Goal: Task Accomplishment & Management: Manage account settings

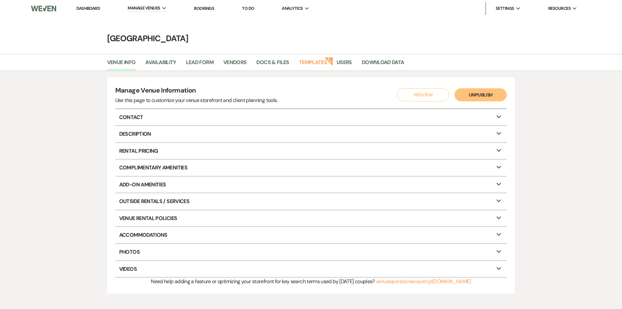
click at [85, 6] on link "Dashboard" at bounding box center [88, 9] width 24 height 6
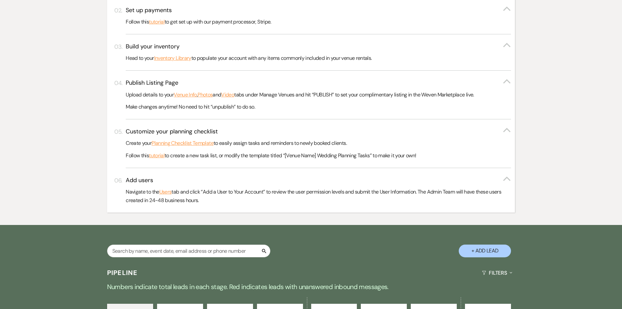
scroll to position [345, 0]
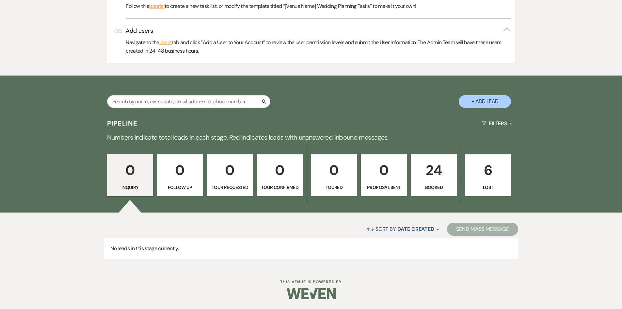
click at [444, 176] on p "24" at bounding box center [434, 170] width 38 height 22
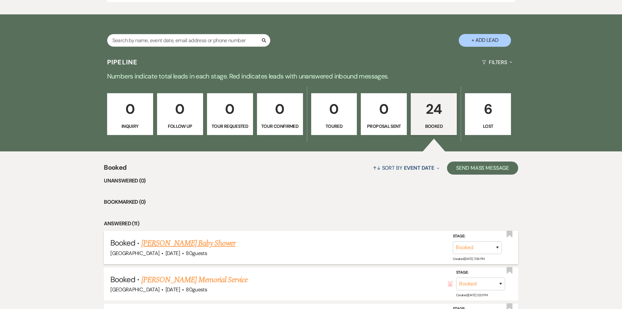
scroll to position [411, 0]
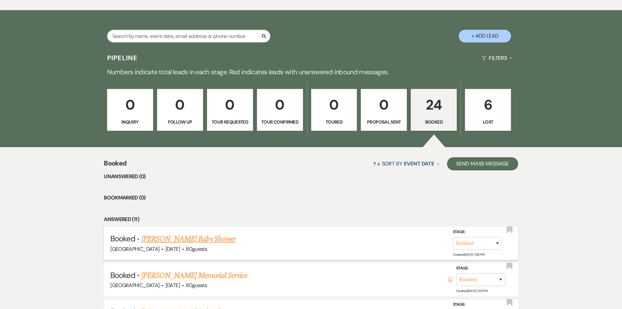
click at [191, 238] on link "[PERSON_NAME] Baby Shower" at bounding box center [188, 239] width 94 height 12
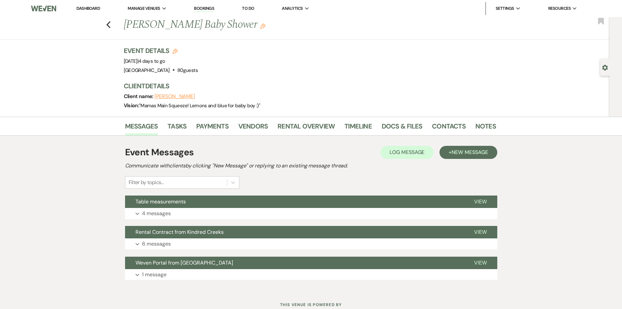
click at [186, 94] on button "[PERSON_NAME]" at bounding box center [175, 96] width 41 height 5
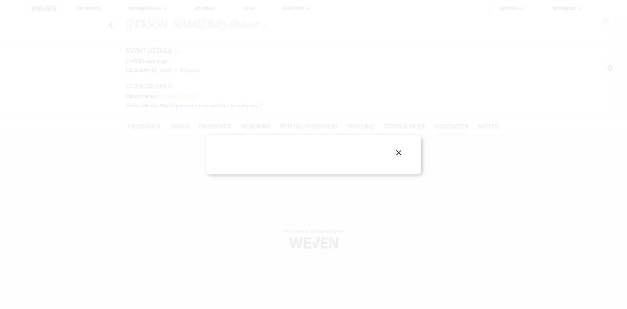
select select "1"
select select "email"
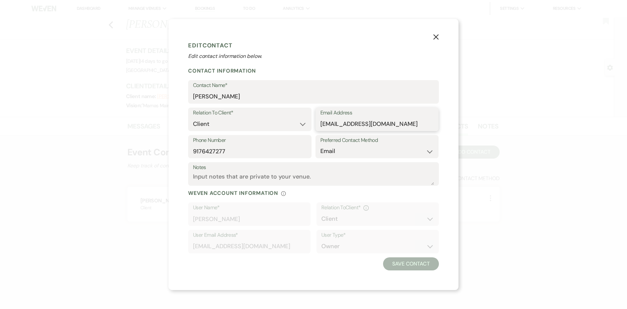
drag, startPoint x: 389, startPoint y: 123, endPoint x: 311, endPoint y: 120, distance: 77.8
click at [311, 120] on div "Relation To Client* Client Event Planner Parent of Client Family Member Friend …" at bounding box center [313, 121] width 251 height 27
click at [437, 36] on use "button" at bounding box center [436, 36] width 5 height 5
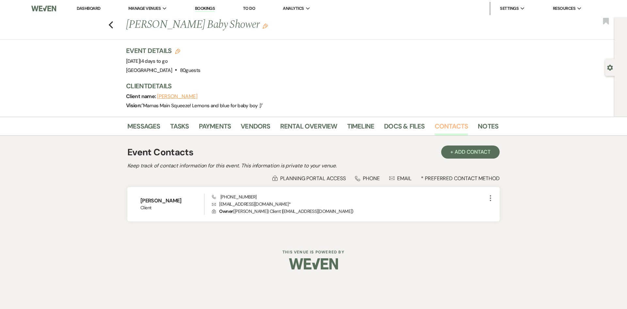
click at [443, 126] on link "Contacts" at bounding box center [452, 128] width 34 height 14
click at [408, 128] on link "Docs & Files" at bounding box center [404, 128] width 41 height 14
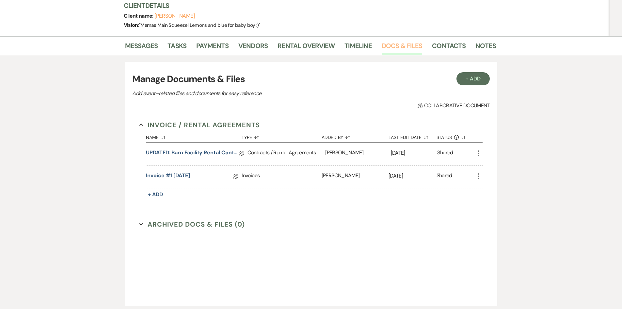
scroll to position [98, 0]
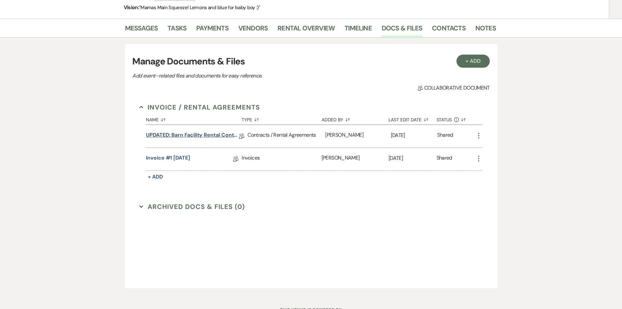
click at [194, 134] on link "UPDATED: Barn Facility Rental Contract" at bounding box center [192, 136] width 93 height 10
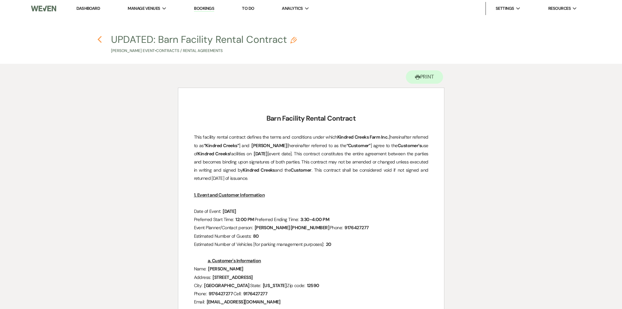
click at [99, 40] on use "button" at bounding box center [100, 39] width 4 height 7
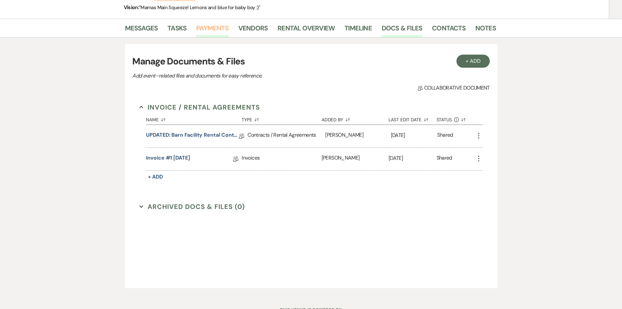
click at [221, 30] on link "Payments" at bounding box center [212, 30] width 32 height 14
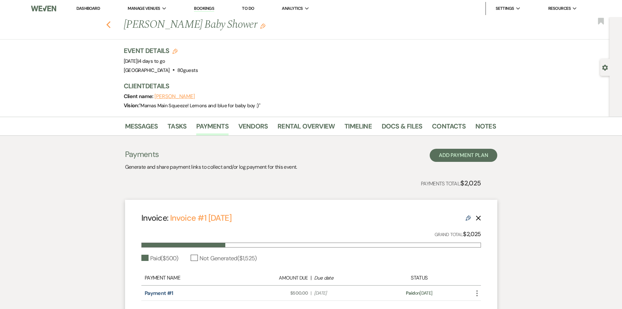
click at [110, 25] on use "button" at bounding box center [108, 24] width 4 height 7
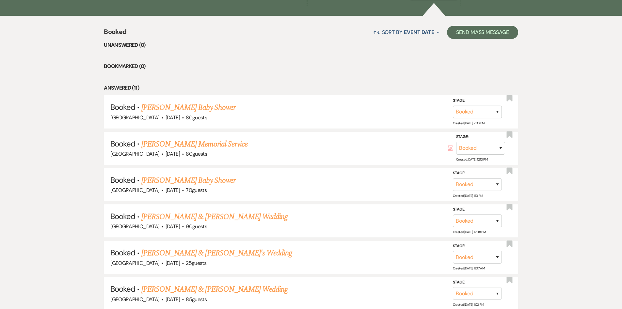
scroll to position [443, 0]
